Goal: Transaction & Acquisition: Obtain resource

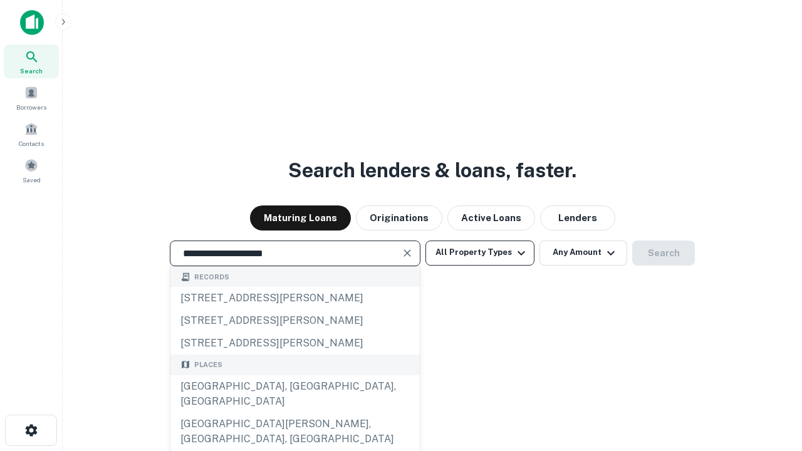
type input "**********"
click at [480, 252] on button "All Property Types" at bounding box center [479, 253] width 109 height 25
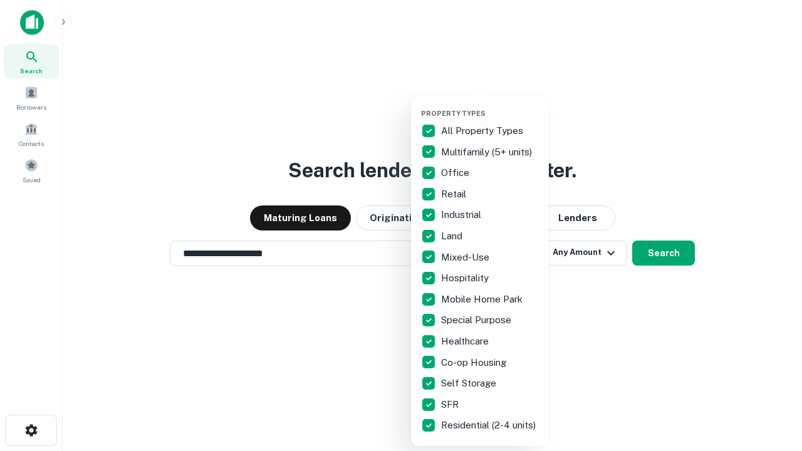
click at [490, 105] on button "button" at bounding box center [490, 105] width 138 height 1
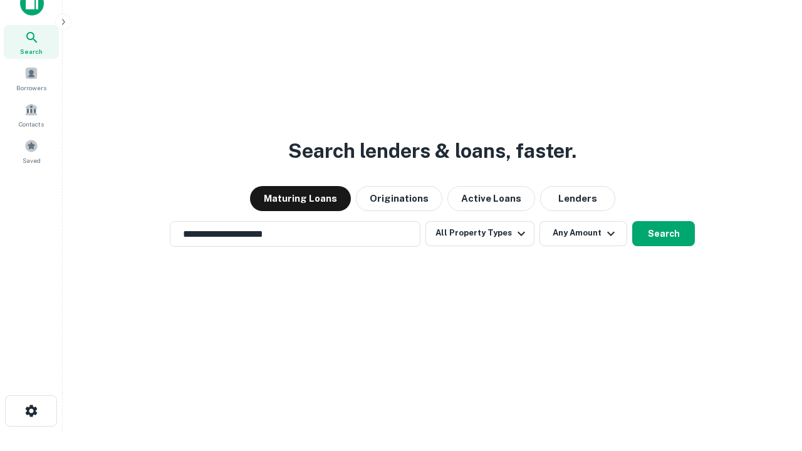
scroll to position [8, 151]
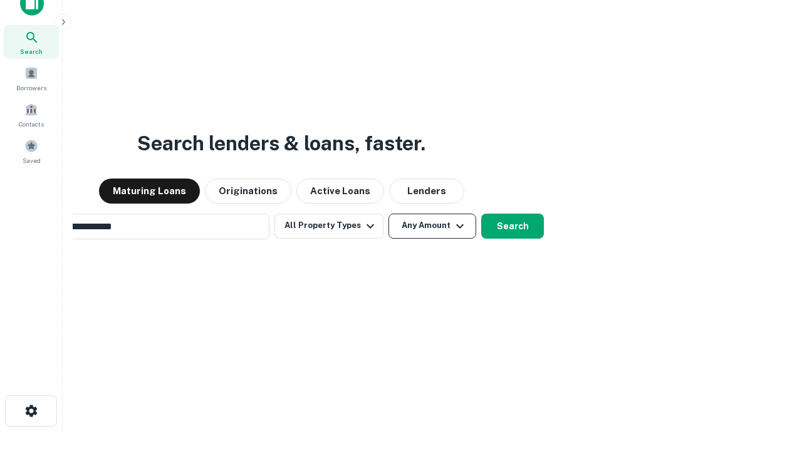
click at [388, 214] on button "Any Amount" at bounding box center [432, 226] width 88 height 25
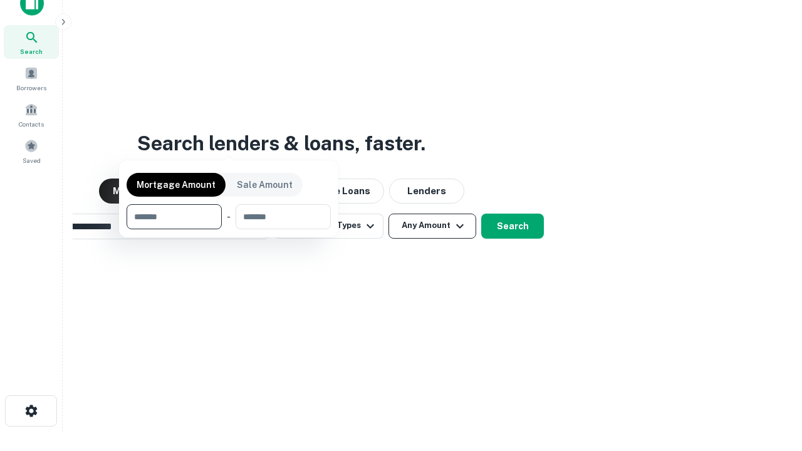
scroll to position [20, 0]
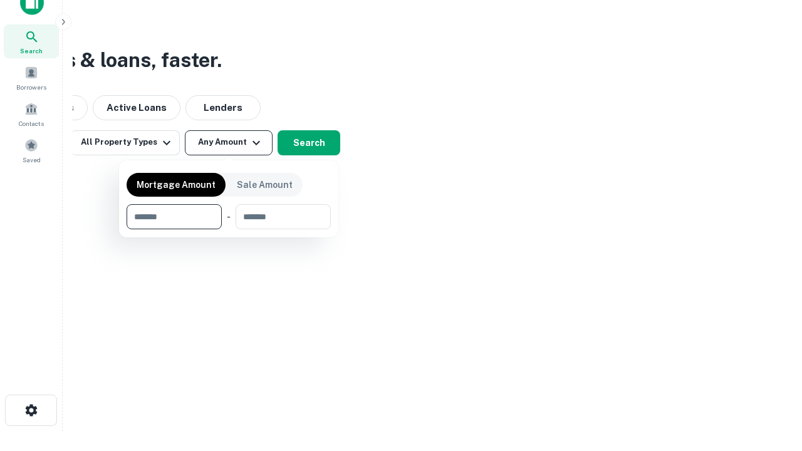
type input "*******"
click at [229, 229] on button "button" at bounding box center [229, 229] width 204 height 1
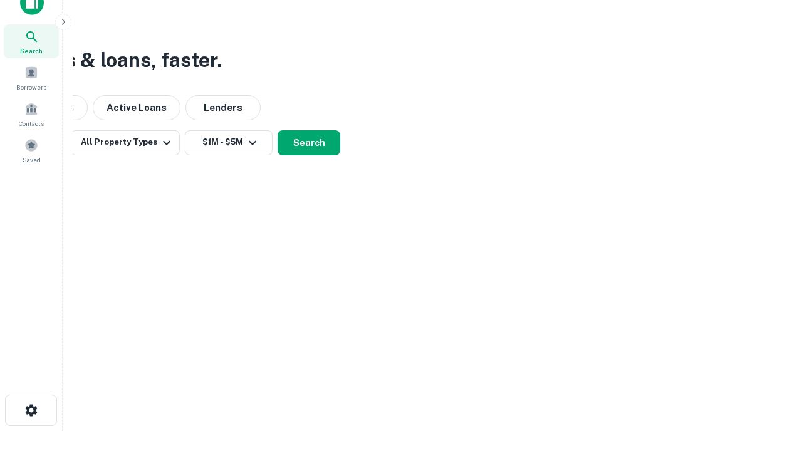
scroll to position [19, 0]
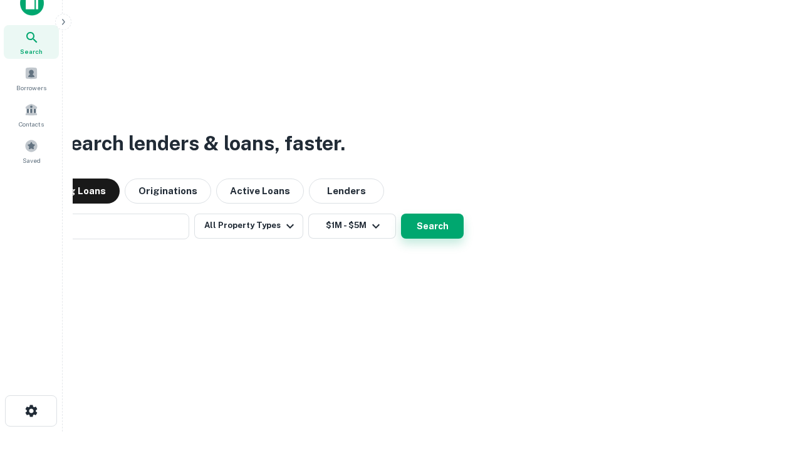
click at [401, 214] on button "Search" at bounding box center [432, 226] width 63 height 25
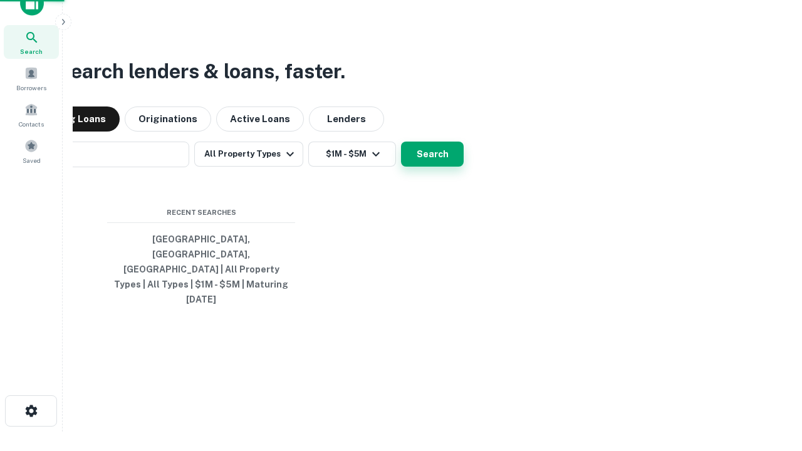
scroll to position [20, 0]
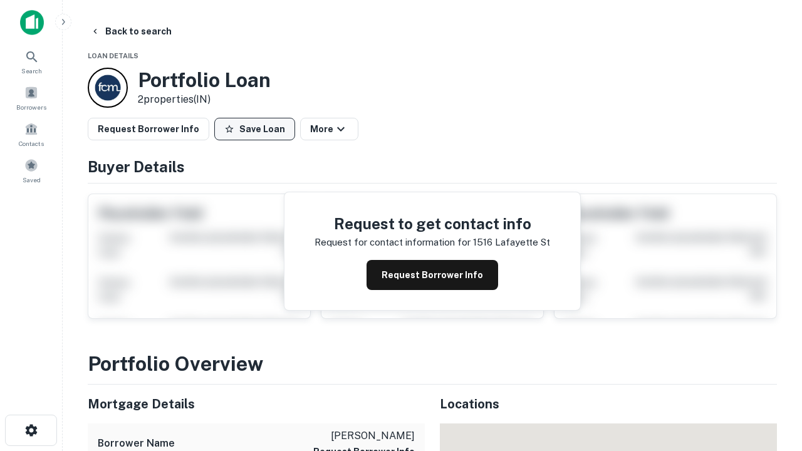
click at [254, 129] on button "Save Loan" at bounding box center [254, 129] width 81 height 23
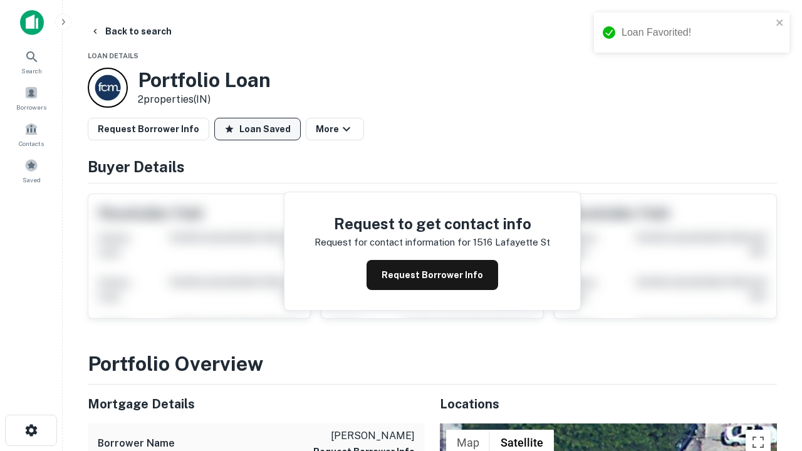
click at [257, 129] on button "Loan Saved" at bounding box center [257, 129] width 86 height 23
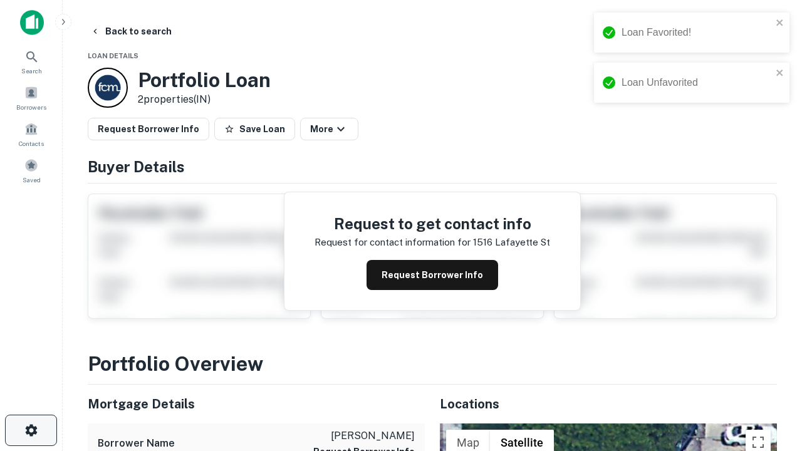
click at [31, 430] on icon "button" at bounding box center [31, 430] width 15 height 15
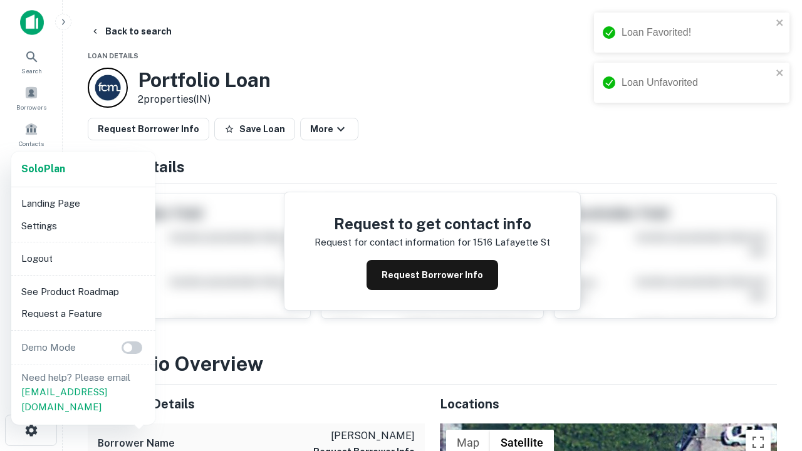
click at [83, 258] on li "Logout" at bounding box center [83, 258] width 134 height 23
